Goal: Task Accomplishment & Management: Use online tool/utility

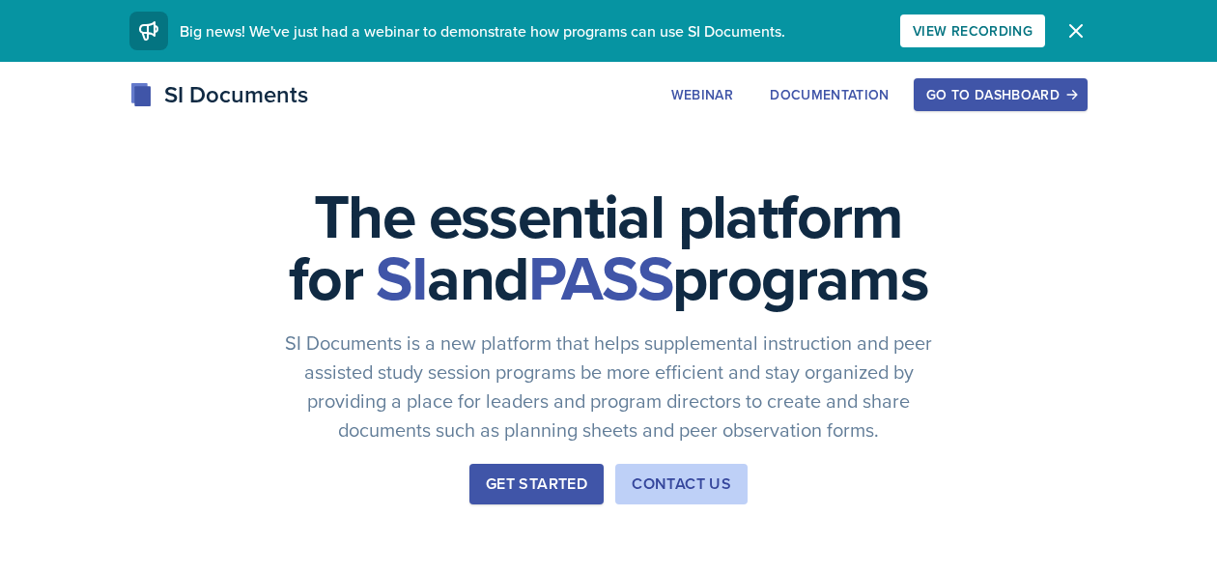
click at [1015, 95] on div "Go to Dashboard" at bounding box center [1001, 94] width 149 height 15
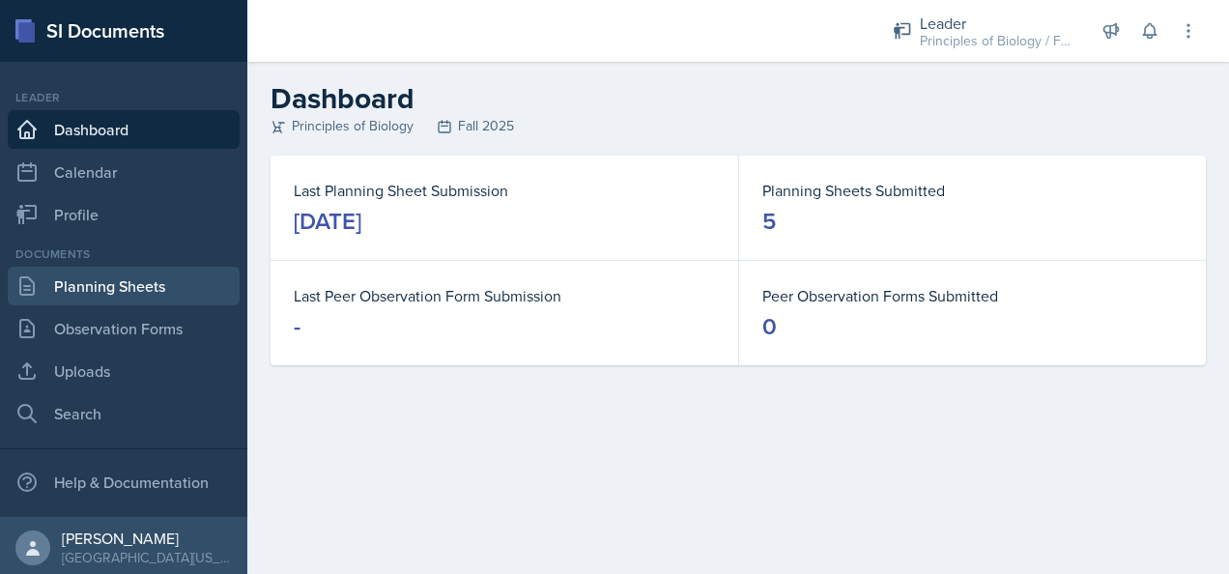
click at [118, 280] on link "Planning Sheets" at bounding box center [124, 286] width 232 height 39
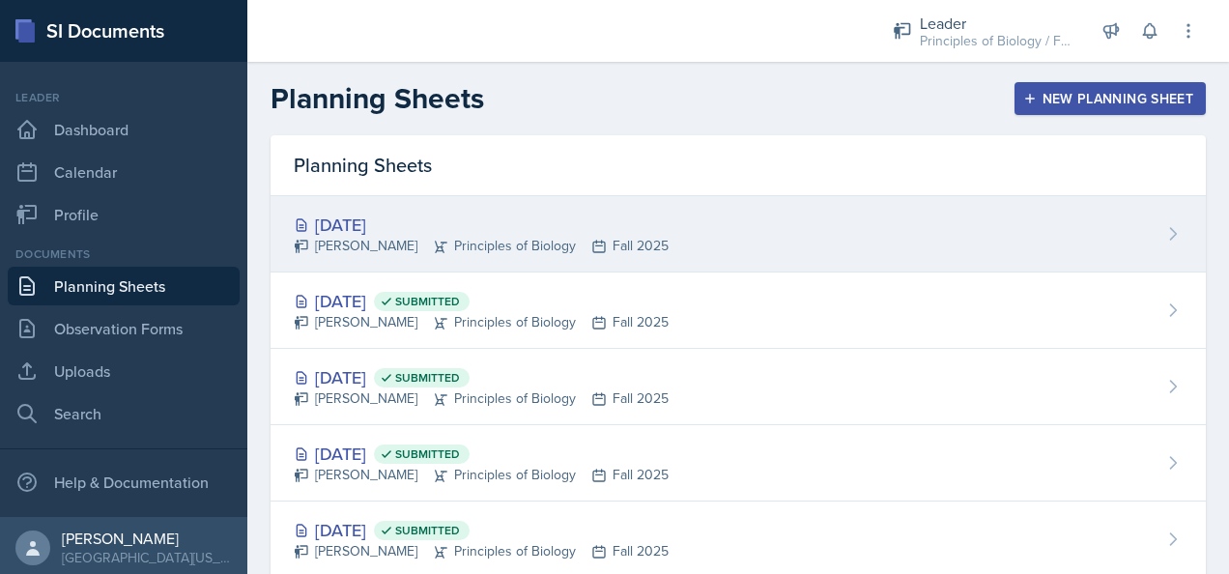
click at [529, 224] on div "[DATE]" at bounding box center [481, 225] width 375 height 26
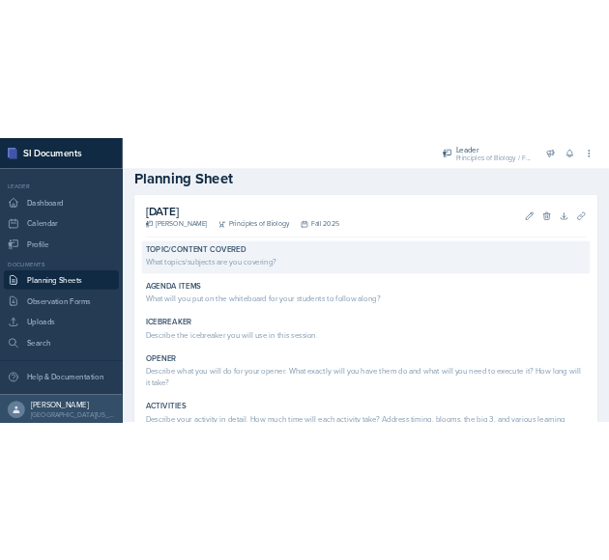
scroll to position [29, 0]
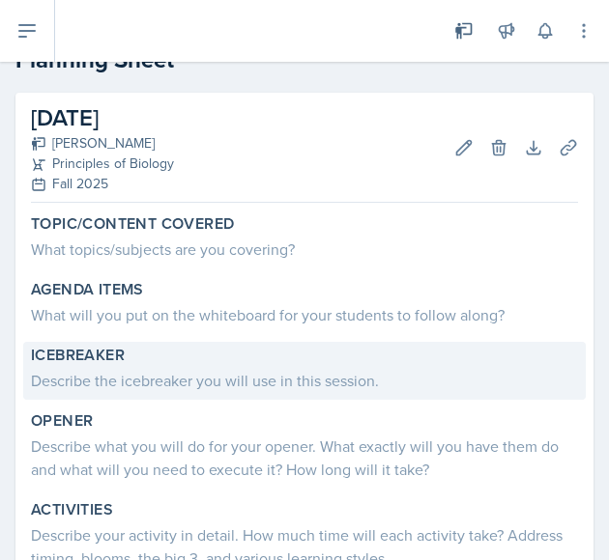
click at [123, 374] on div "Describe the icebreaker you will use in this session." at bounding box center [304, 380] width 547 height 23
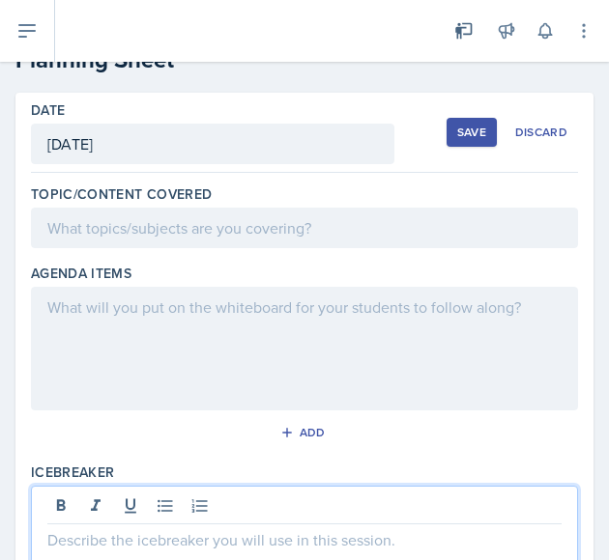
click at [100, 501] on div at bounding box center [304, 548] width 547 height 124
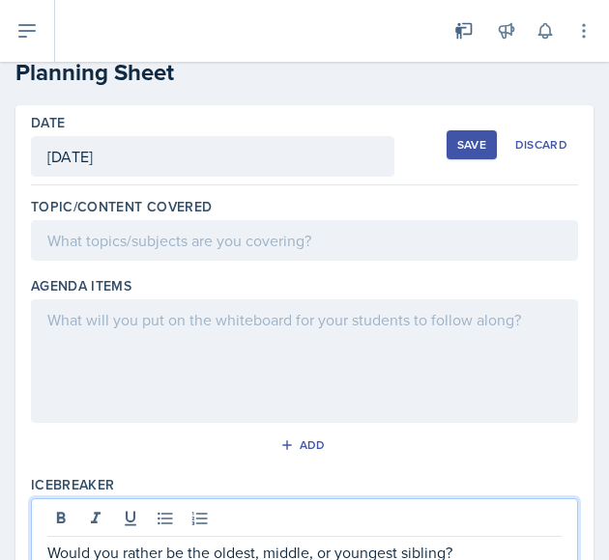
scroll to position [9, 0]
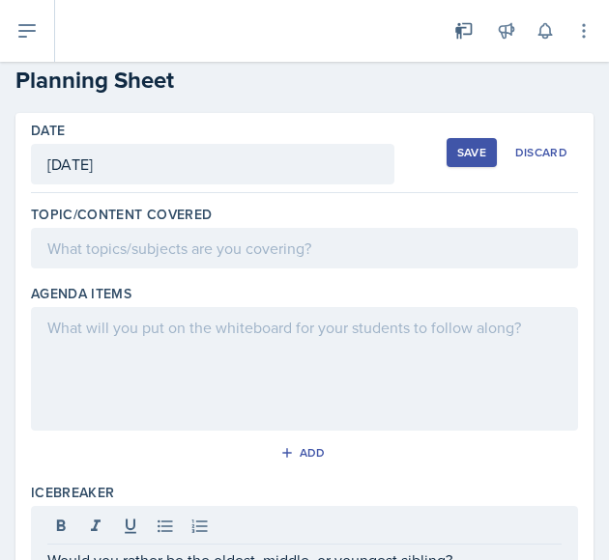
click at [398, 246] on p at bounding box center [304, 248] width 514 height 23
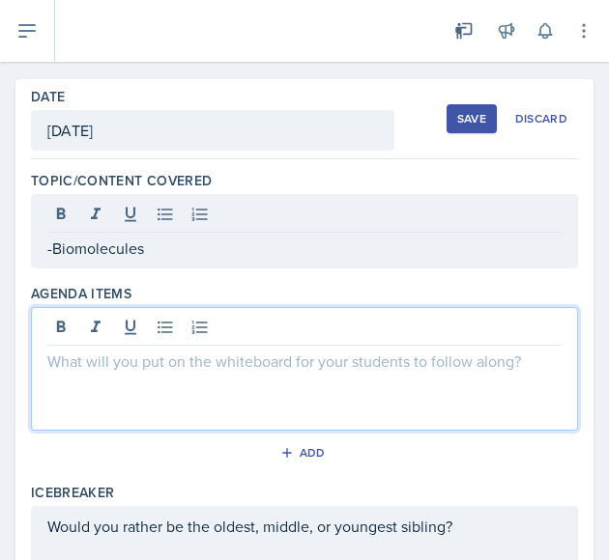
click at [217, 328] on div at bounding box center [304, 369] width 547 height 124
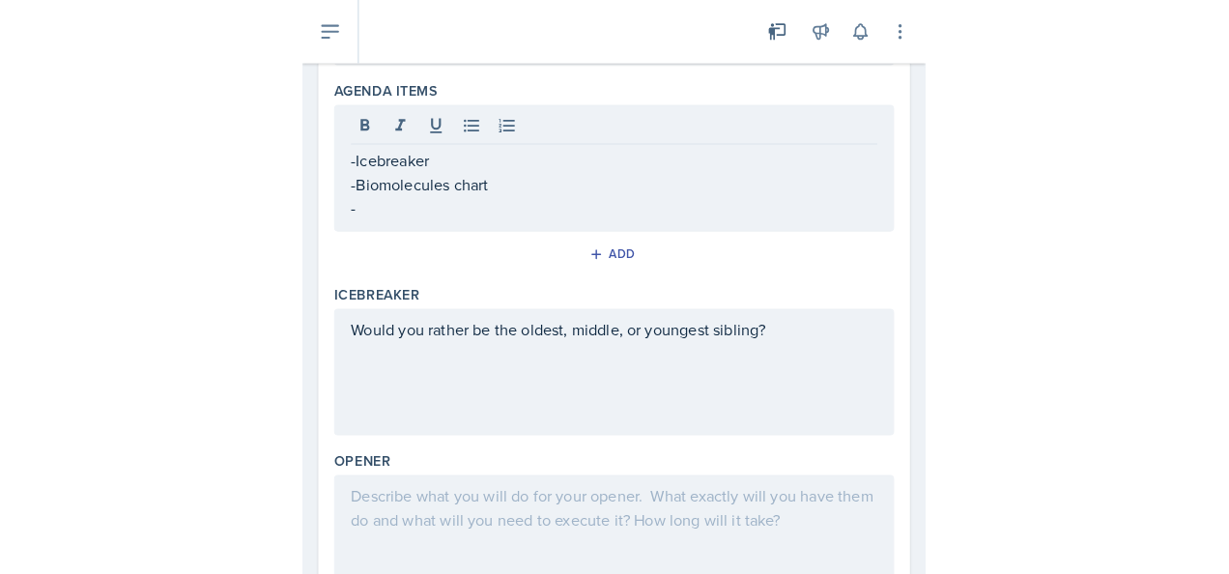
scroll to position [214, 0]
